Goal: Find specific page/section: Find specific page/section

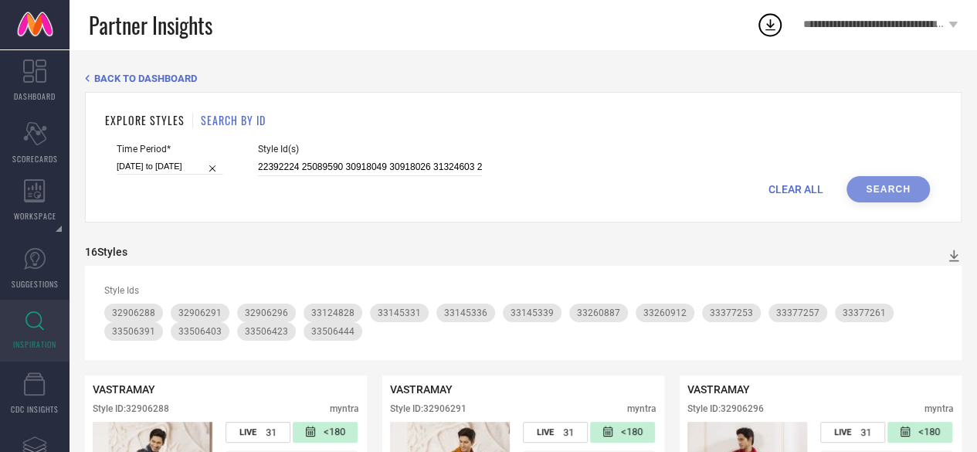
scroll to position [0, 386]
type input "22392224 25089590 30918049 30918026 31324603 22455114 30918036 30918054 3132459…"
click at [911, 190] on button "Search" at bounding box center [887, 189] width 83 height 26
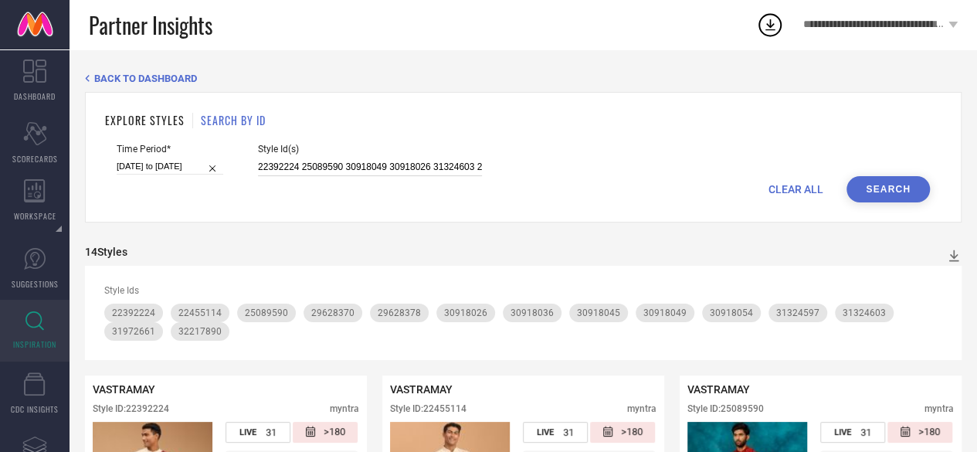
click at [435, 166] on input "22392224 25089590 30918049 30918026 31324603 22455114 30918036 30918054 3132459…" at bounding box center [370, 167] width 224 height 18
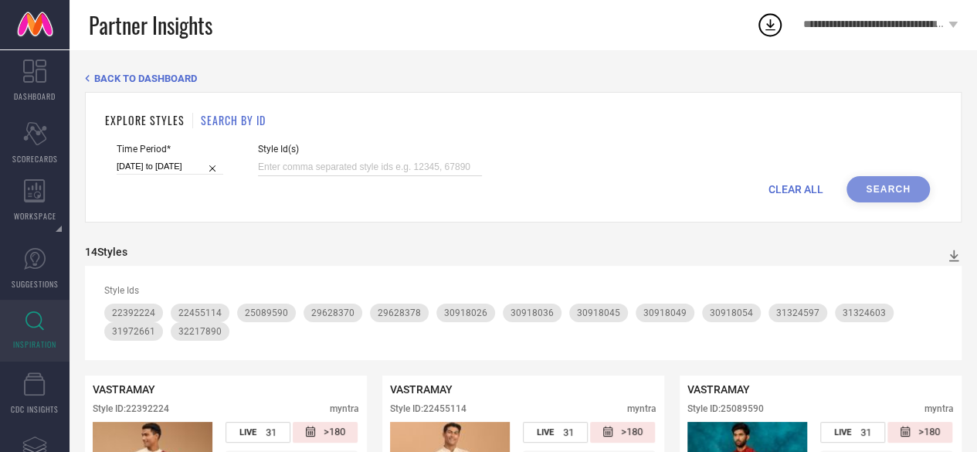
paste input "20983036 20983038 20983056 21141966 21941068 22110676 22114552 22159204 2233945…"
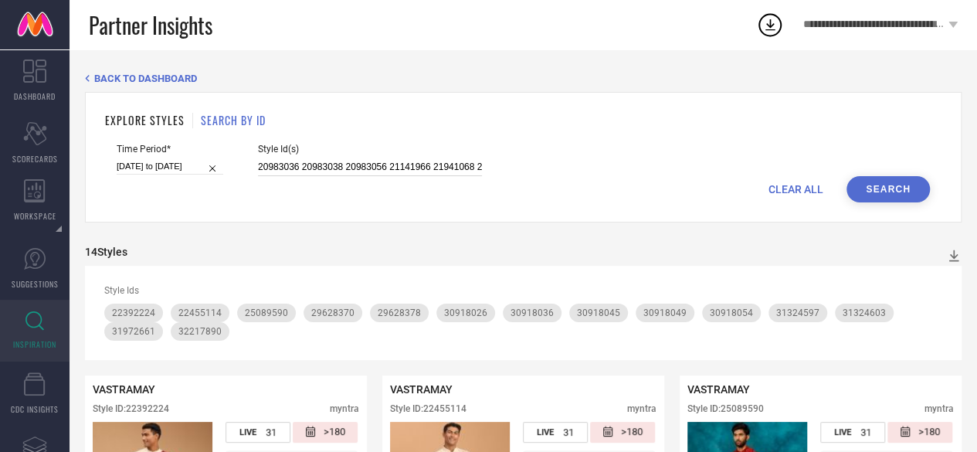
scroll to position [0, 646]
type input "20983036 20983038 20983056 21141966 21941068 22110676 22114552 22159204 2233945…"
click at [904, 198] on button "Search" at bounding box center [887, 189] width 83 height 26
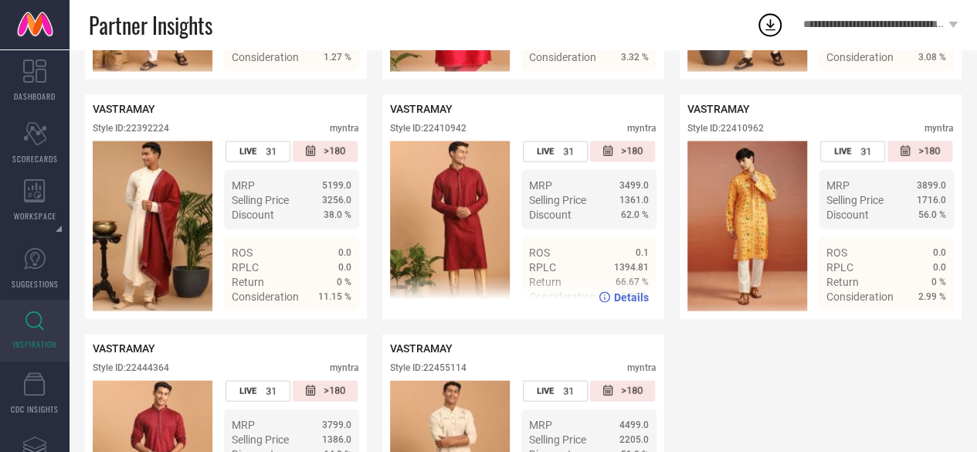
scroll to position [1631, 0]
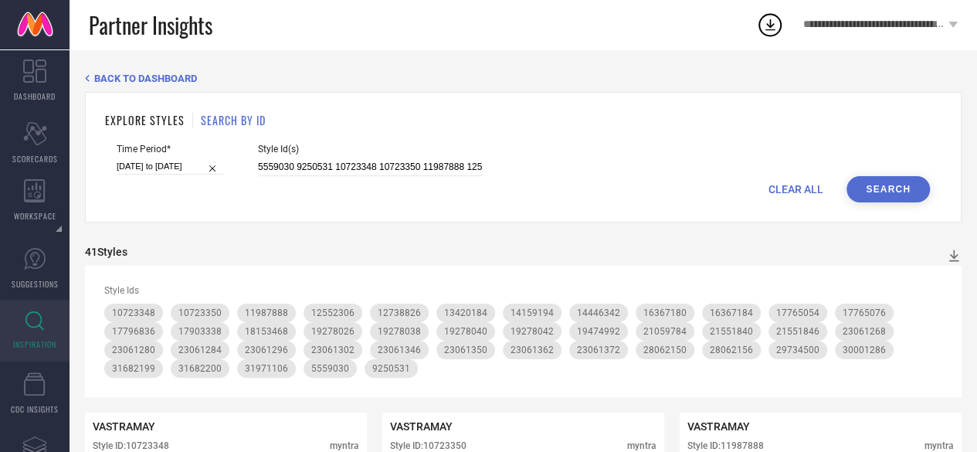
click at [363, 158] on div "Style Id(s) 5559030 9250531 10723348 10723350 11987888 12552306 12738826 134201…" at bounding box center [370, 160] width 224 height 32
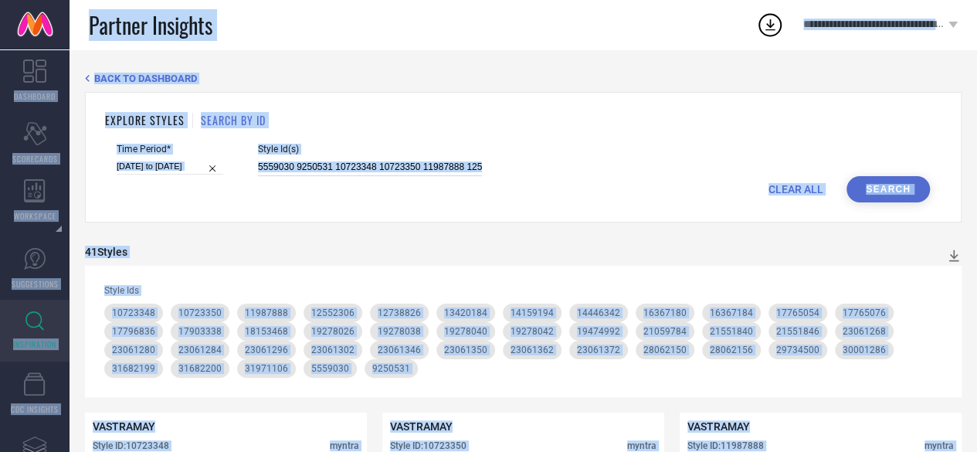
click at [363, 167] on input "5559030 9250531 10723348 10723350 11987888 12552306 12738826 13420184 14159194 …" at bounding box center [370, 167] width 224 height 18
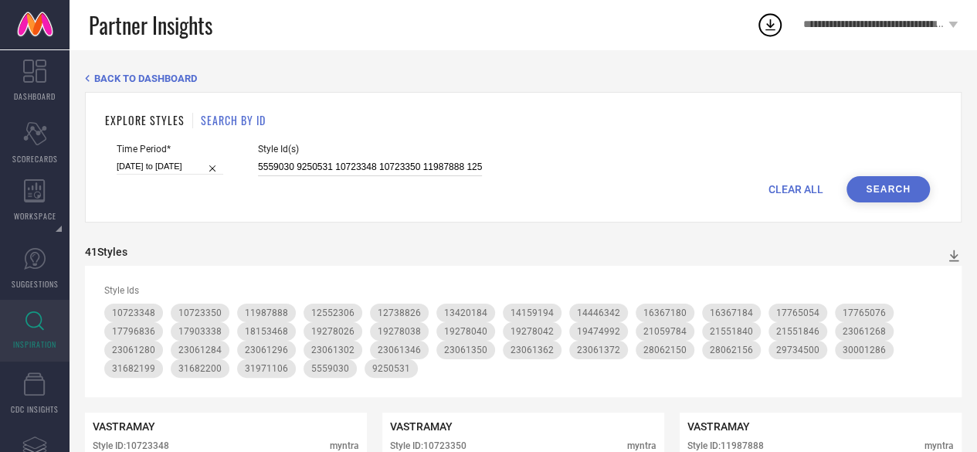
click at [363, 168] on input "5559030 9250531 10723348 10723350 11987888 12552306 12738826 13420184 14159194 …" at bounding box center [370, 167] width 224 height 18
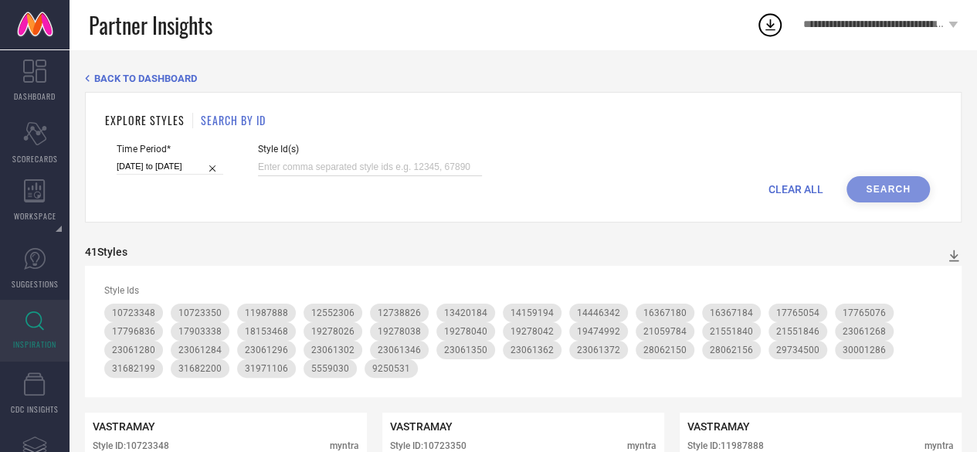
paste input "4370074 7445464 12550178 14643426 14645554 15242540 15270014 15270018 15270020 …"
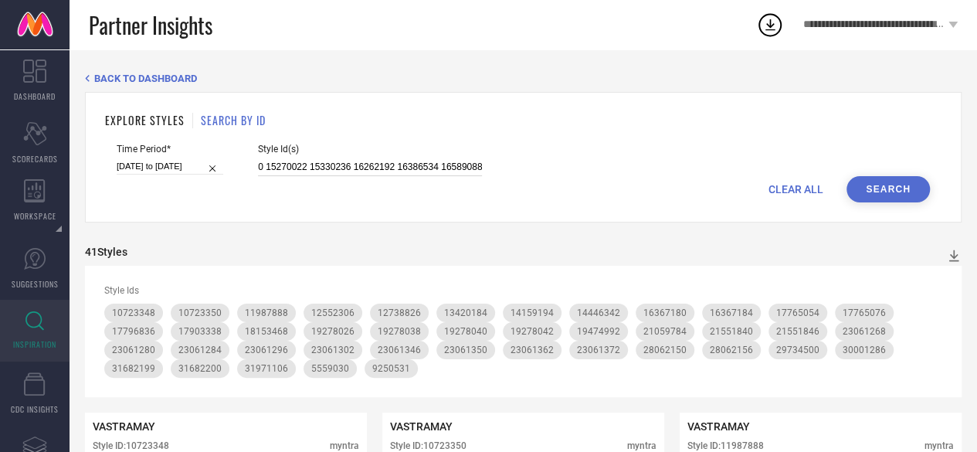
type input "4370074 7445464 12550178 14643426 14645554 15242540 15270014 15270018 15270020 …"
click at [886, 188] on button "Search" at bounding box center [887, 189] width 83 height 26
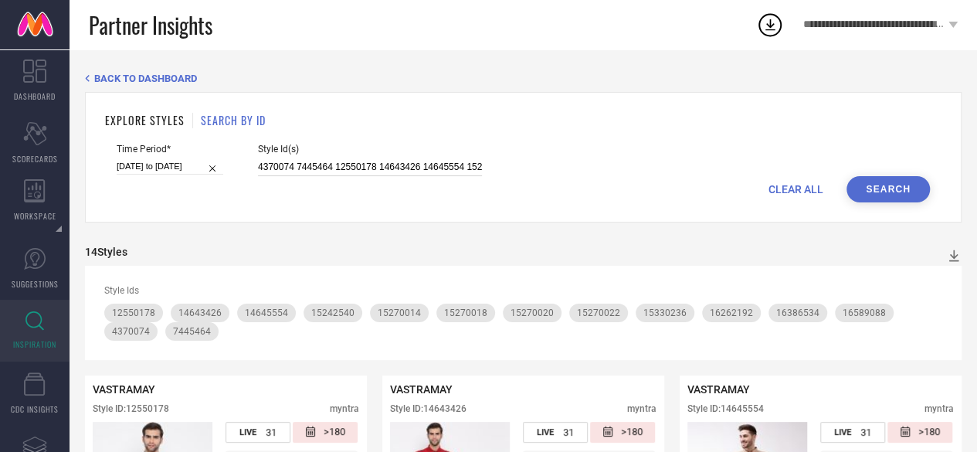
click at [351, 164] on input "4370074 7445464 12550178 14643426 14645554 15242540 15270014 15270018 15270020 …" at bounding box center [370, 167] width 224 height 18
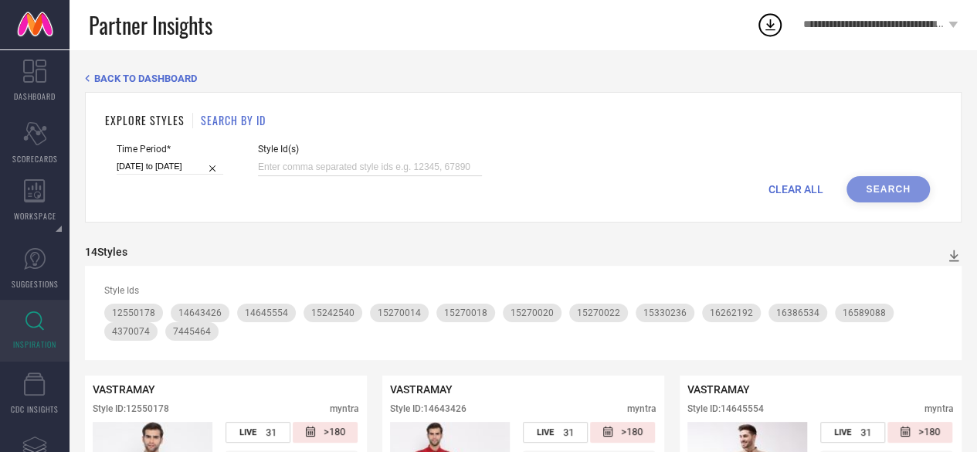
paste input "17198604 17821330 17825370 18306498 18846518 19253154 19449006 19600130 1968540…"
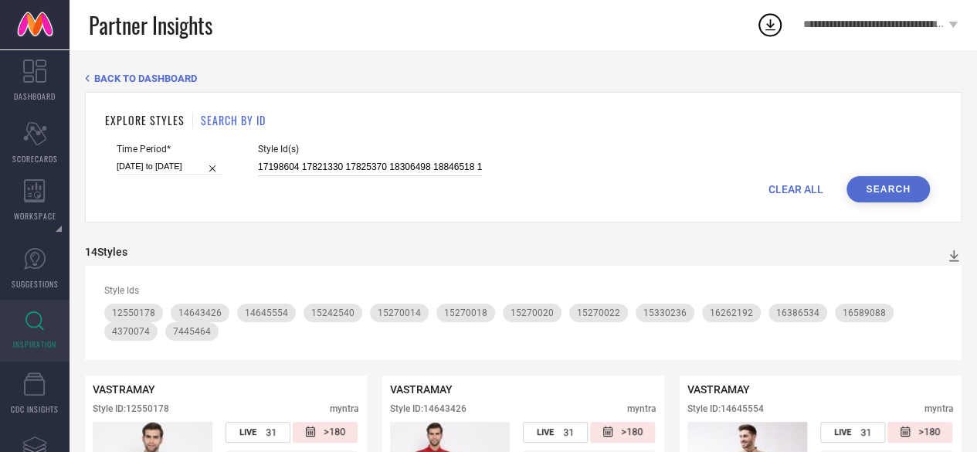
scroll to position [0, 868]
type input "17198604 17821330 17825370 18306498 18846518 19253154 19449006 19600130 1968540…"
click at [906, 181] on button "Search" at bounding box center [887, 189] width 83 height 26
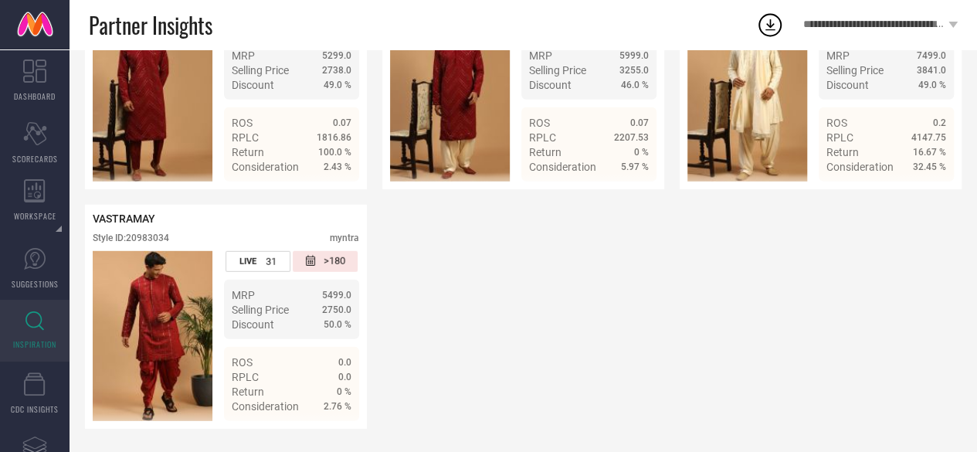
scroll to position [2135, 0]
